Goal: Find specific page/section: Find specific page/section

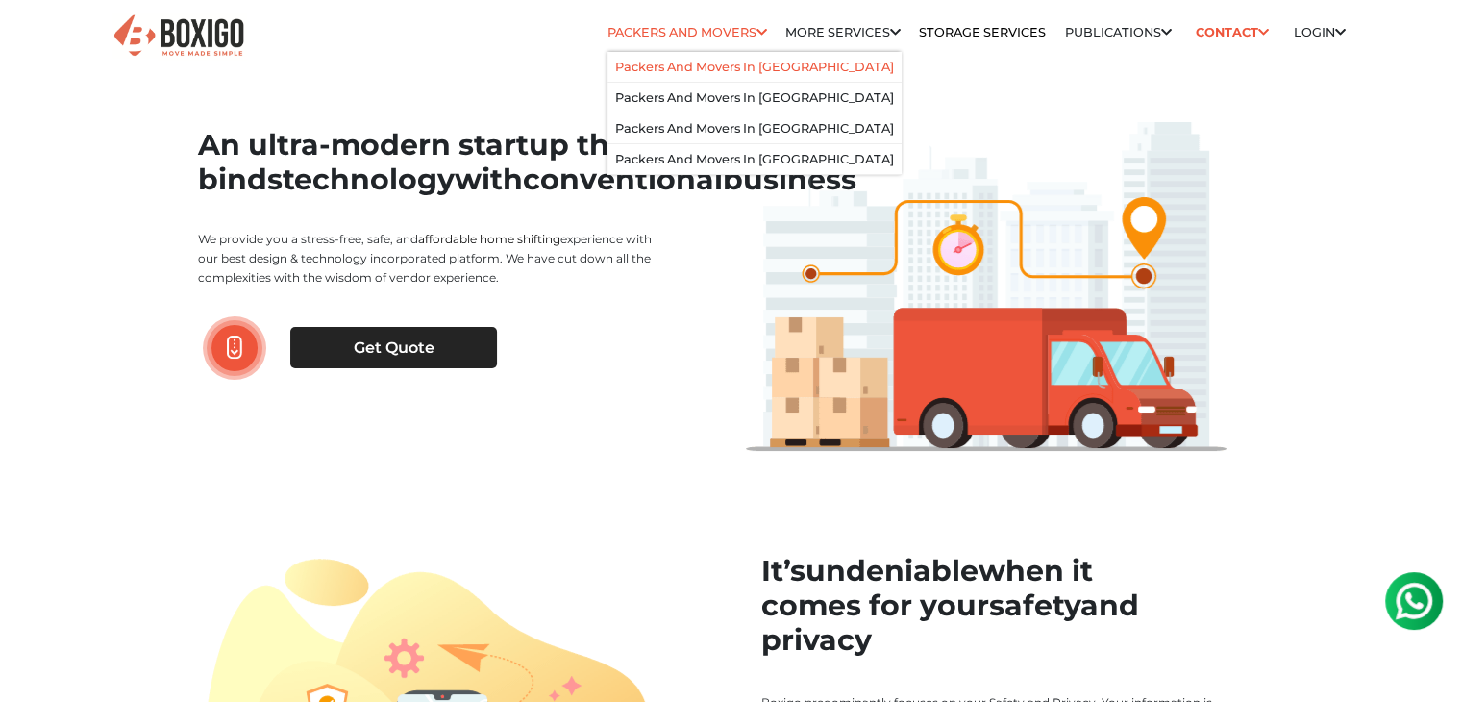
click at [721, 60] on link "Packers and Movers in [GEOGRAPHIC_DATA]" at bounding box center [754, 67] width 279 height 14
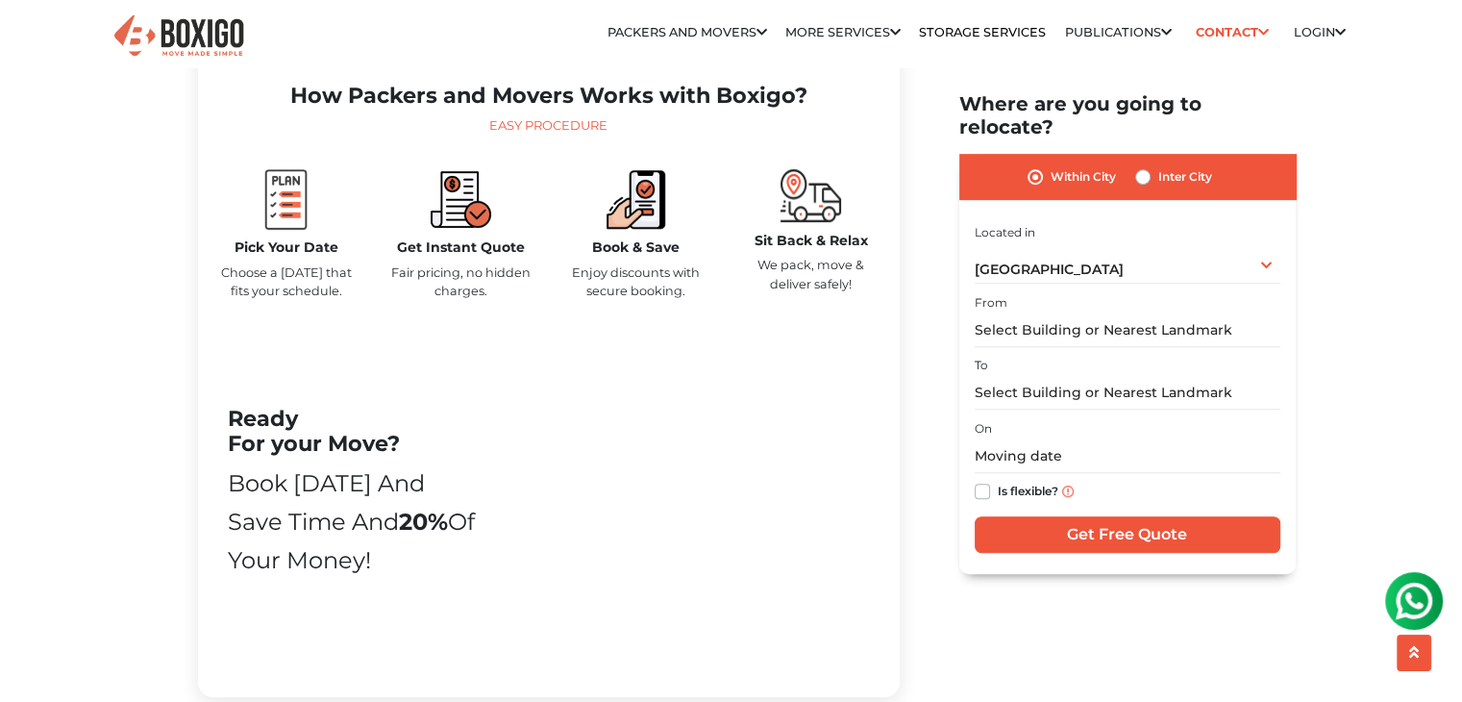
scroll to position [914, 0]
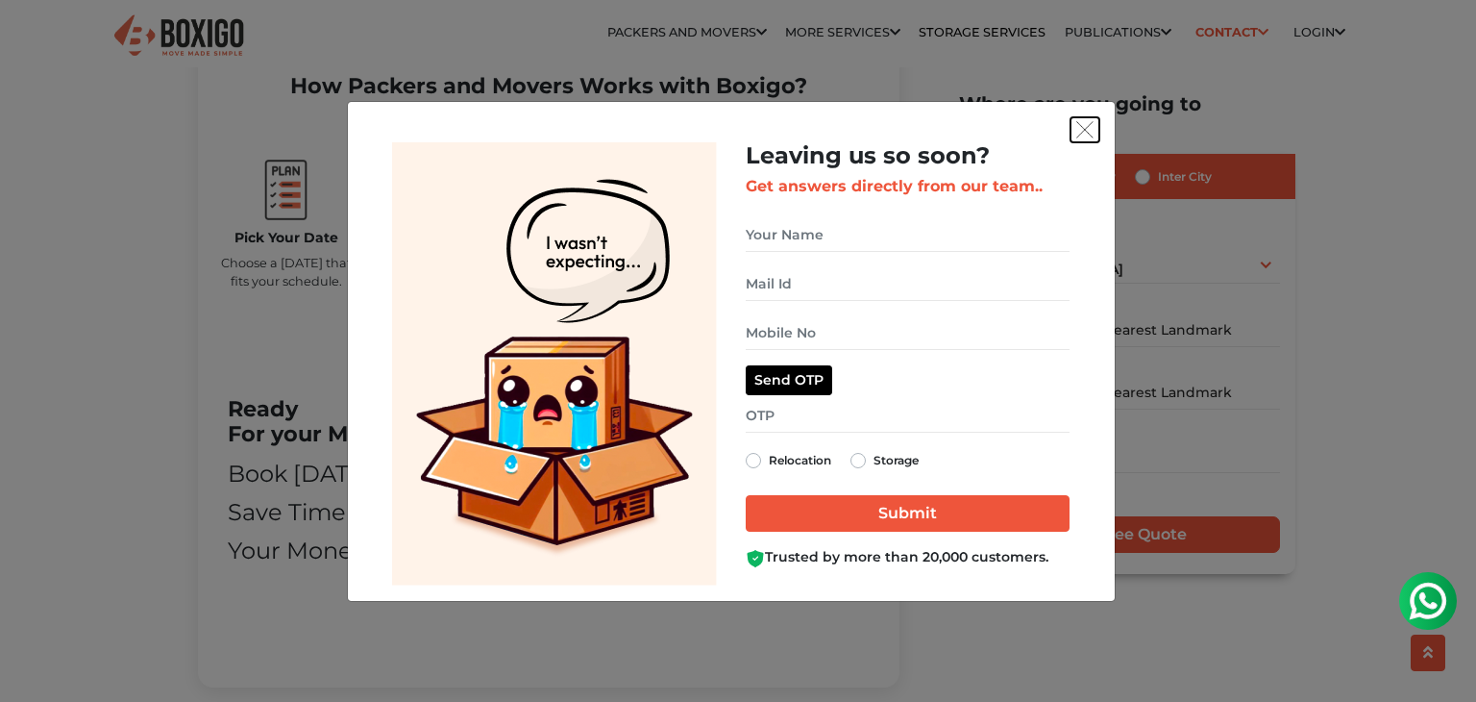
click at [1095, 125] on button "get free quote dialog" at bounding box center [1085, 129] width 29 height 25
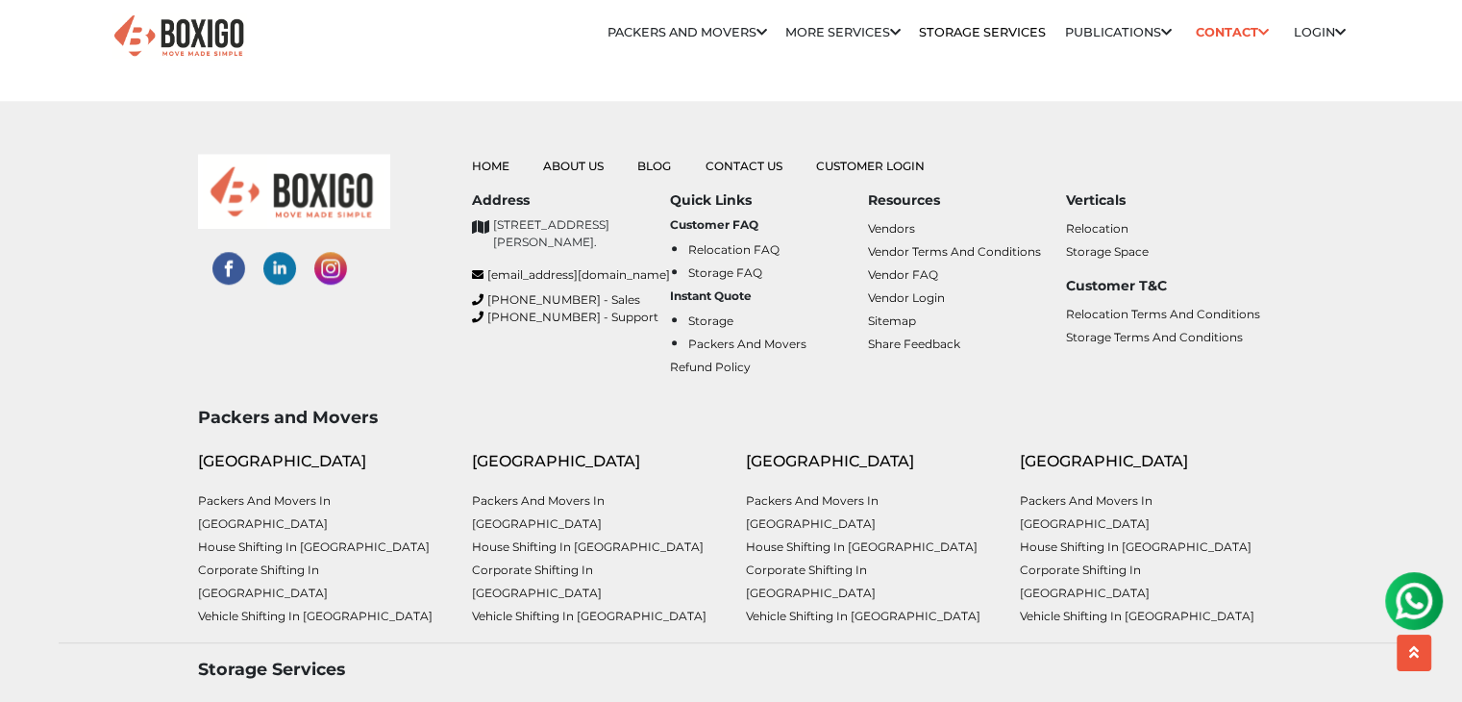
scroll to position [9030, 0]
